Goal: Task Accomplishment & Management: Manage account settings

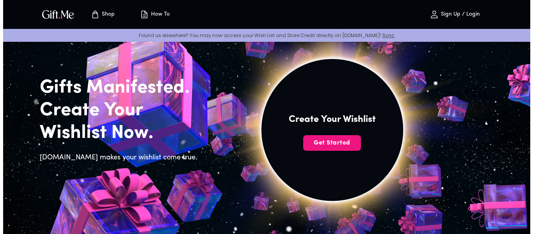
scroll to position [78, 0]
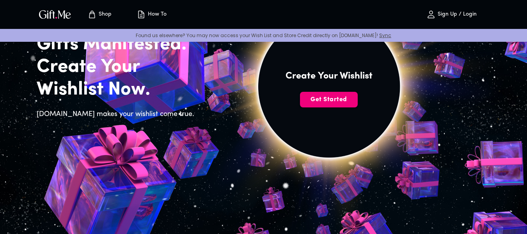
click at [310, 101] on span "Get Started" at bounding box center [329, 99] width 58 height 9
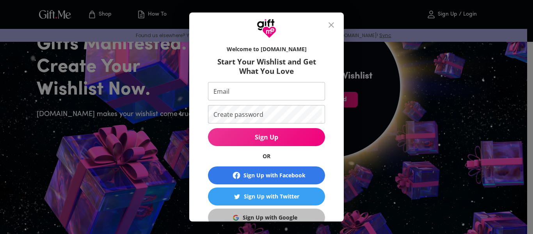
click at [272, 215] on div "Sign Up with Google" at bounding box center [270, 217] width 55 height 9
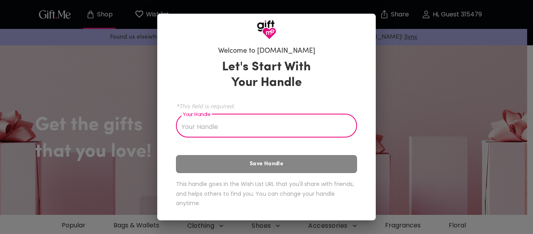
click at [227, 129] on input "Your Handle" at bounding box center [262, 127] width 173 height 22
type input "stevtur"
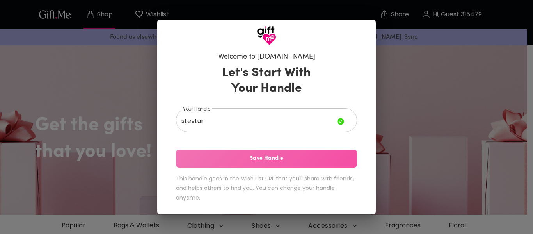
click at [259, 160] on span "Save Handle" at bounding box center [266, 158] width 181 height 9
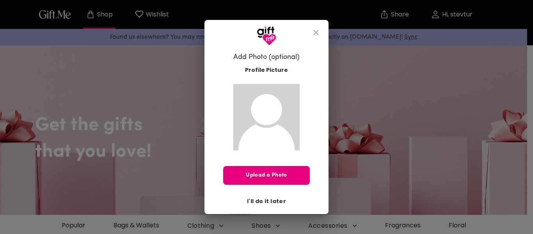
click at [273, 197] on span "I'll do it later" at bounding box center [266, 201] width 39 height 9
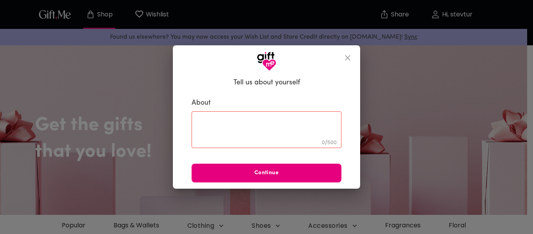
click at [348, 55] on icon "close" at bounding box center [347, 57] width 9 height 9
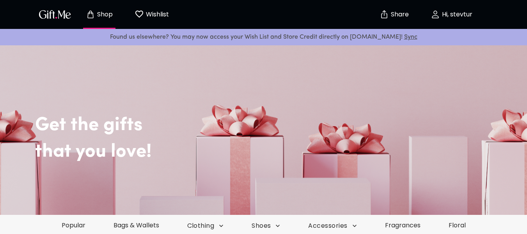
click at [61, 10] on img "button" at bounding box center [54, 14] width 35 height 11
click at [64, 16] on img "button" at bounding box center [54, 14] width 35 height 11
click at [456, 13] on p "Hi, stevtur" at bounding box center [456, 14] width 32 height 7
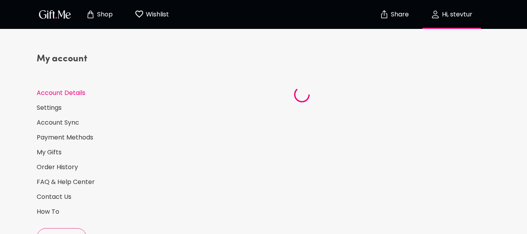
select select "US"
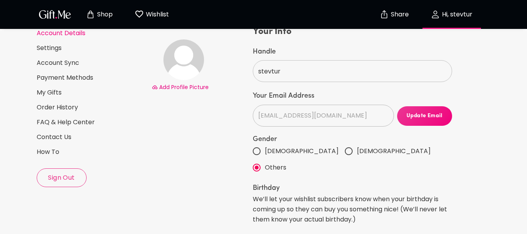
scroll to position [21, 0]
